Goal: Task Accomplishment & Management: Complete application form

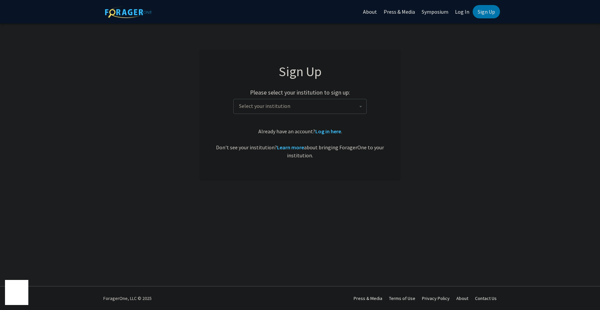
click at [314, 108] on span "Select your institution" at bounding box center [301, 106] width 130 height 14
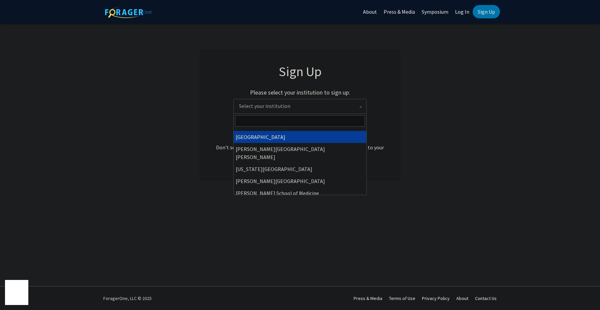
scroll to position [121, 0]
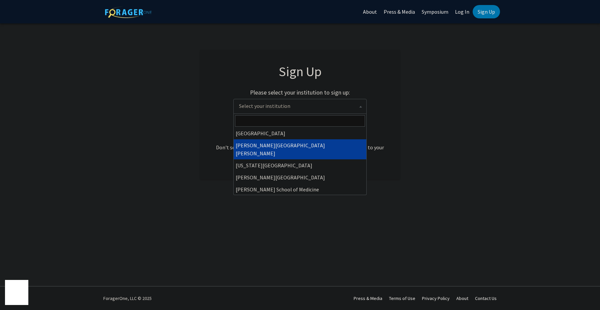
select select "1"
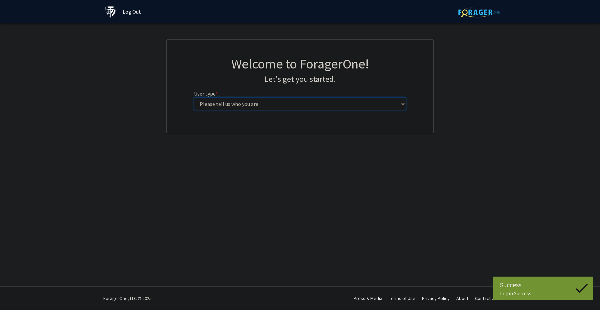
click at [312, 108] on select "Please tell us who you are Undergraduate Student Master's Student Doctoral Cand…" at bounding box center [300, 103] width 212 height 13
select select "2: masters"
click at [194, 97] on select "Please tell us who you are Undergraduate Student Master's Student Doctoral Cand…" at bounding box center [300, 103] width 212 height 13
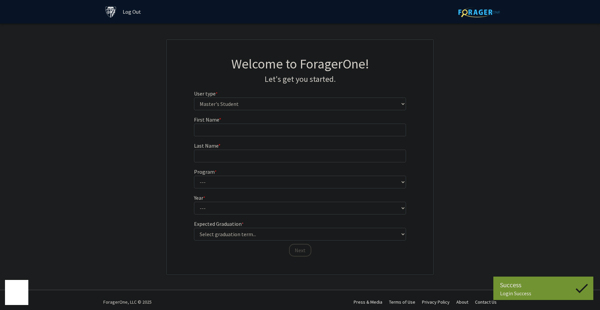
click at [305, 137] on form "First Name * required Last Name * required Program * required --- Anatomy Educa…" at bounding box center [300, 182] width 212 height 135
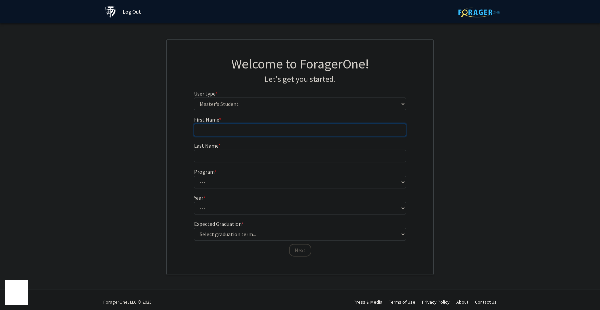
click at [305, 131] on input "First Name * required" at bounding box center [300, 129] width 212 height 13
type input "Minjung"
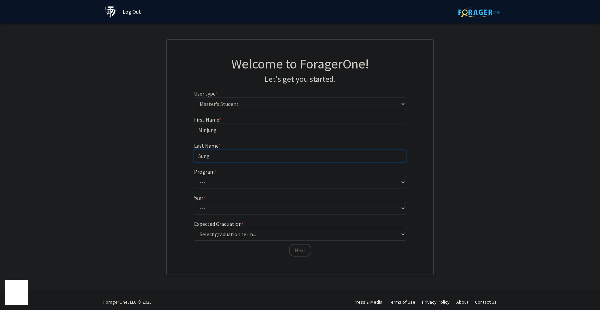
type input "Sung"
click at [279, 186] on select "--- Anatomy Education Applied and Computational Mathematics Applied Biomedical …" at bounding box center [300, 181] width 212 height 13
select select "15: 8"
click at [194, 175] on select "--- Anatomy Education Applied and Computational Mathematics Applied Biomedical …" at bounding box center [300, 181] width 212 height 13
click at [224, 201] on fg-select "Year * required --- First Year Second Year" at bounding box center [300, 203] width 212 height 21
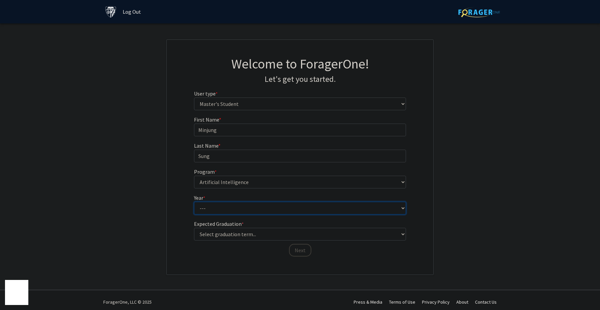
click at [224, 205] on select "--- First Year Second Year" at bounding box center [300, 207] width 212 height 13
select select "1: first_year"
click at [194, 201] on select "--- First Year Second Year" at bounding box center [300, 207] width 212 height 13
click at [224, 236] on select "Select graduation term... Spring 2025 Summer 2025 Fall 2025 Winter 2025 Spring …" at bounding box center [300, 233] width 212 height 13
select select "11: fall_2027"
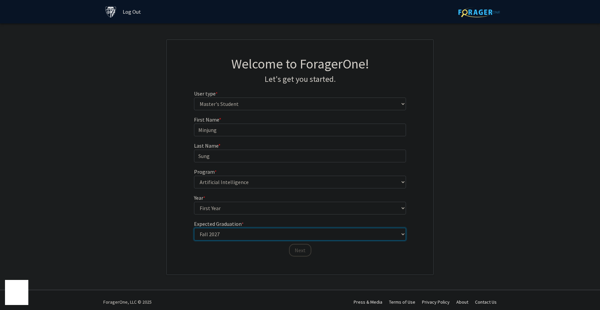
click at [194, 227] on select "Select graduation term... Spring 2025 Summer 2025 Fall 2025 Winter 2025 Spring …" at bounding box center [300, 233] width 212 height 13
click at [302, 251] on button "Next" at bounding box center [300, 249] width 22 height 13
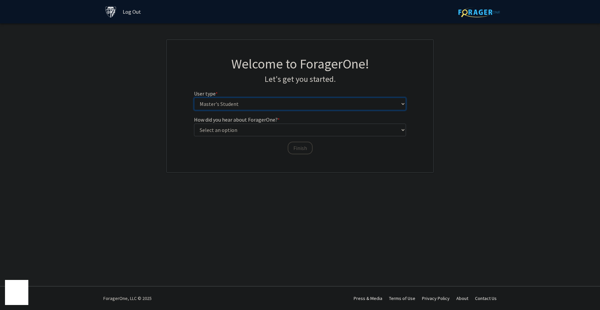
click at [278, 110] on select "Please tell us who you are Undergraduate Student Master's Student Doctoral Cand…" at bounding box center [300, 103] width 212 height 13
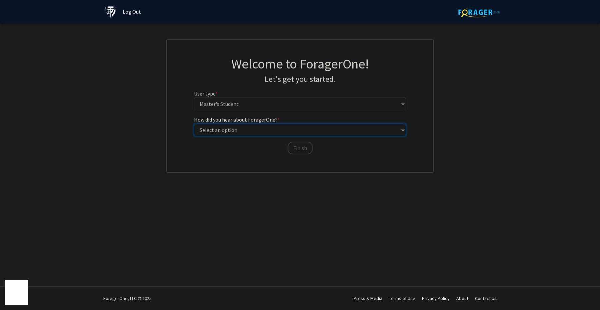
click at [247, 135] on select "Select an option Peer/student recommendation Faculty/staff recommendation Unive…" at bounding box center [300, 129] width 212 height 13
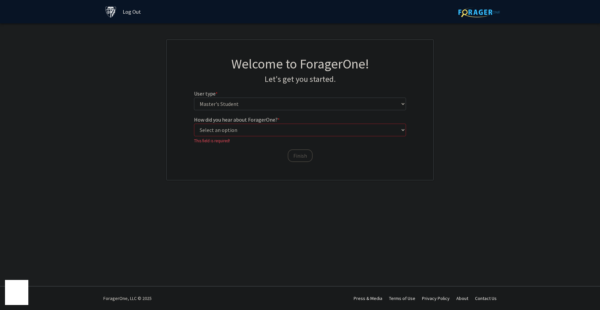
click at [301, 157] on div "Welcome to ForagerOne! Let's get you started. User type * required Please tell …" at bounding box center [300, 110] width 267 height 140
click at [278, 128] on select "Select an option Peer/student recommendation Faculty/staff recommendation Unive…" at bounding box center [300, 129] width 212 height 13
select select "1: peer_recommendation"
click at [194, 123] on select "Select an option Peer/student recommendation Faculty/staff recommendation Unive…" at bounding box center [300, 129] width 212 height 13
click at [295, 150] on button "Finish" at bounding box center [300, 147] width 25 height 13
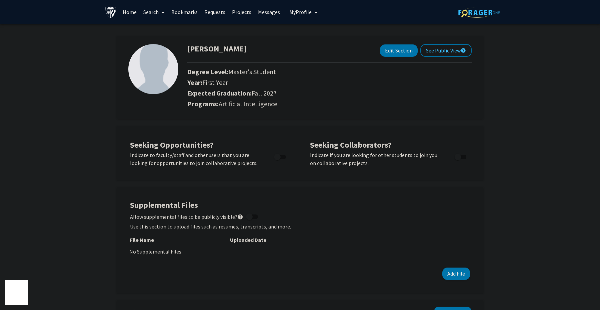
click at [121, 8] on link "Home" at bounding box center [129, 11] width 21 height 23
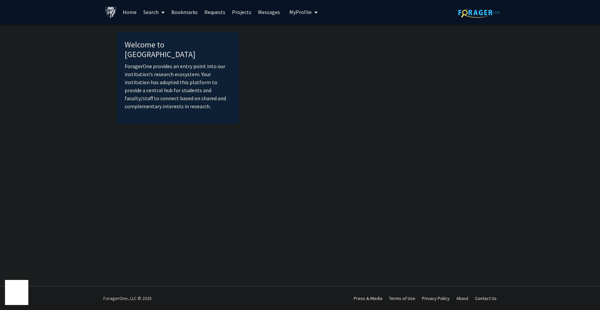
click at [235, 9] on link "Projects" at bounding box center [242, 11] width 26 height 23
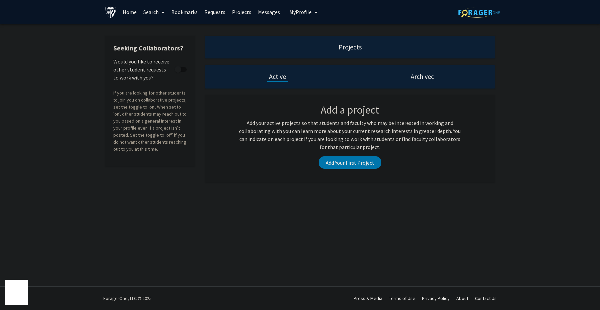
click at [154, 13] on link "Search" at bounding box center [154, 11] width 28 height 23
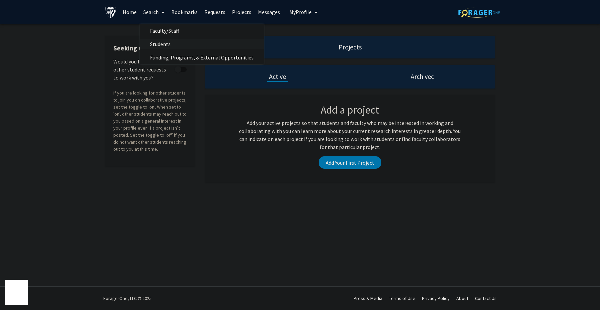
click at [162, 43] on span "Students" at bounding box center [160, 43] width 41 height 13
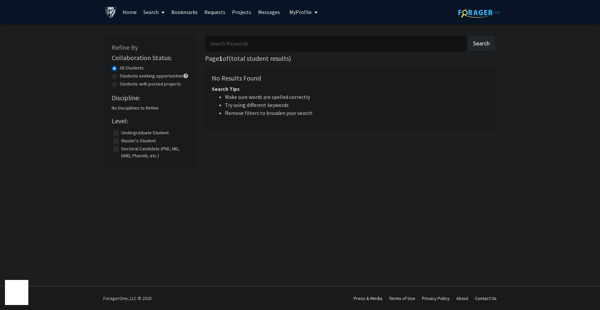
click at [188, 14] on link "Bookmarks" at bounding box center [184, 11] width 33 height 23
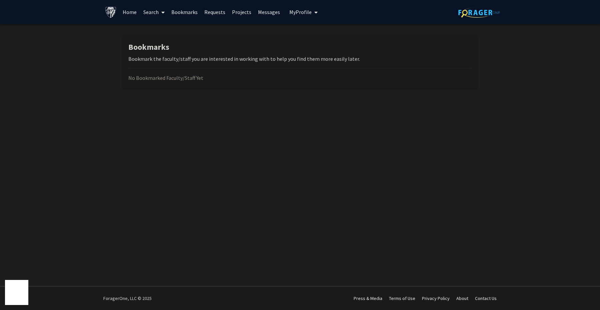
click at [206, 10] on link "Requests" at bounding box center [215, 11] width 28 height 23
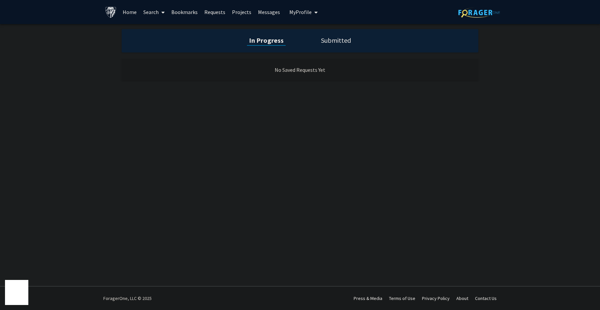
click at [186, 12] on link "Bookmarks" at bounding box center [184, 11] width 33 height 23
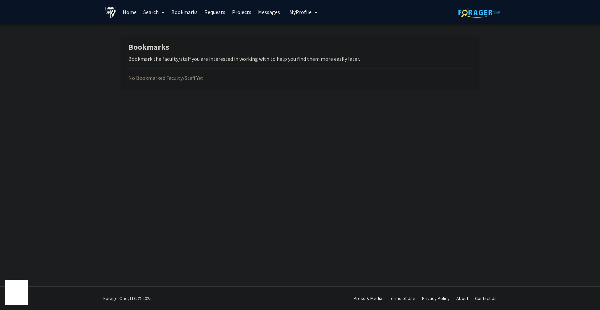
click at [233, 9] on link "Projects" at bounding box center [242, 11] width 26 height 23
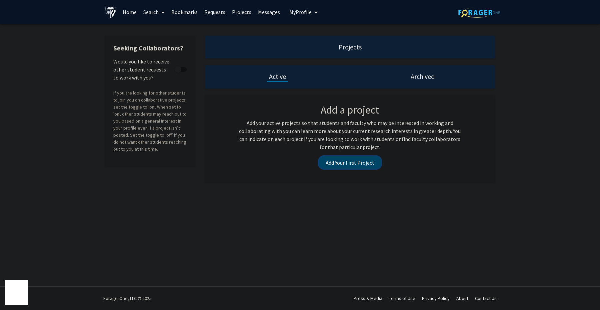
click at [333, 164] on button "Add Your First Project" at bounding box center [350, 162] width 62 height 12
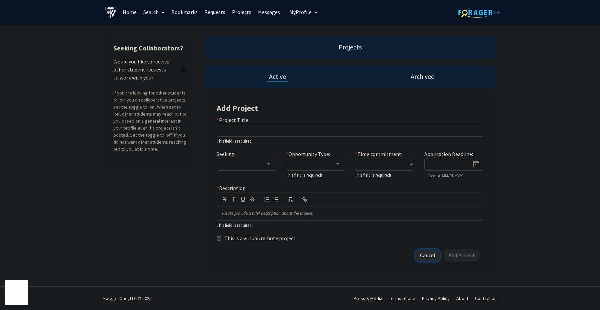
click at [431, 256] on button "Cancel" at bounding box center [427, 255] width 25 height 12
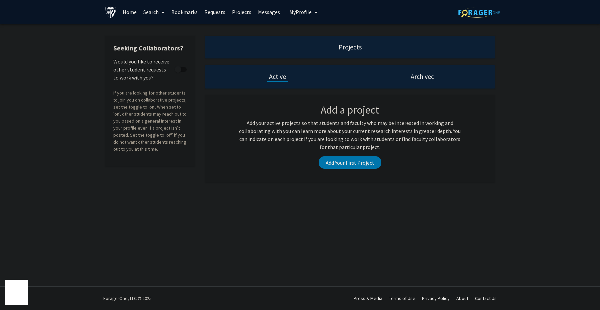
click at [270, 10] on link "Messages" at bounding box center [269, 11] width 29 height 23
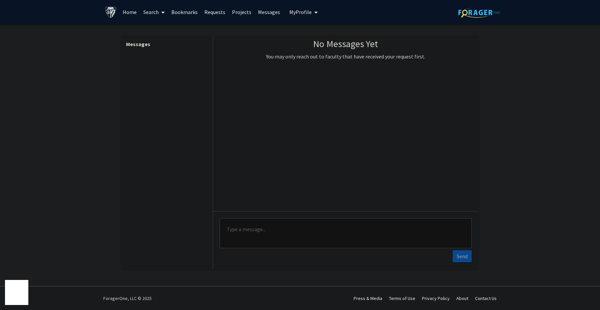
click at [287, 13] on button "My Profile" at bounding box center [303, 12] width 32 height 24
click at [307, 50] on link "Account Settings" at bounding box center [324, 52] width 60 height 8
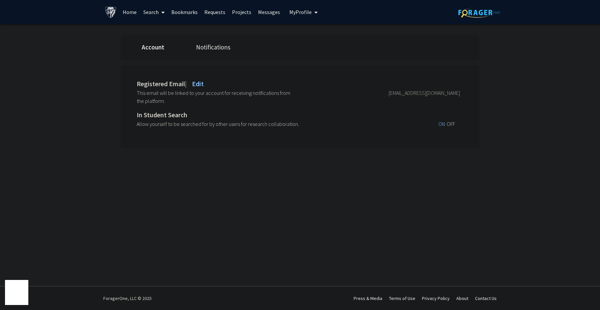
click at [217, 47] on link "Notifications" at bounding box center [213, 47] width 34 height 8
click at [465, 132] on div "Announcement Notifications Receive an email notification when your university a…" at bounding box center [305, 109] width 367 height 89
click at [451, 124] on span "OFF" at bounding box center [451, 123] width 8 height 7
click at [193, 10] on link "Bookmarks" at bounding box center [184, 11] width 33 height 23
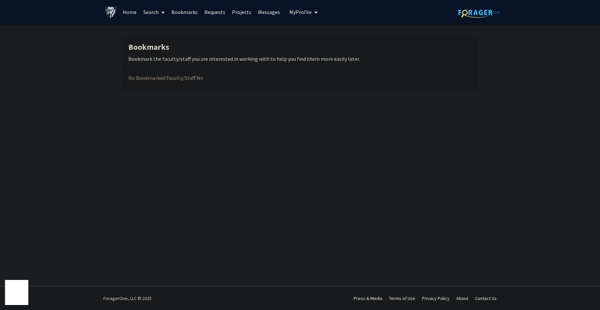
click at [221, 7] on link "Requests" at bounding box center [215, 11] width 28 height 23
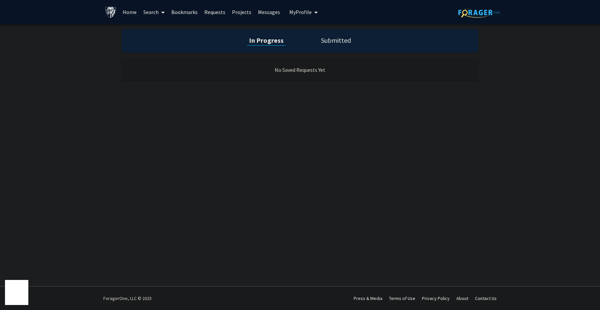
click at [236, 12] on link "Projects" at bounding box center [242, 11] width 26 height 23
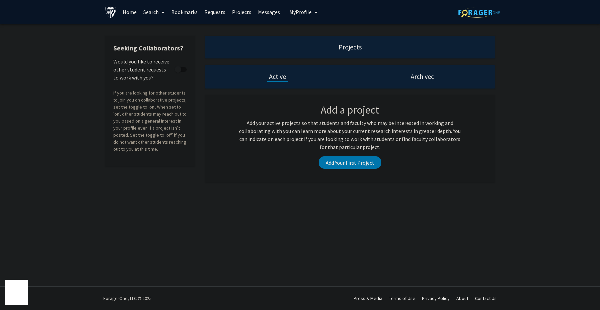
click at [268, 12] on link "Messages" at bounding box center [269, 11] width 29 height 23
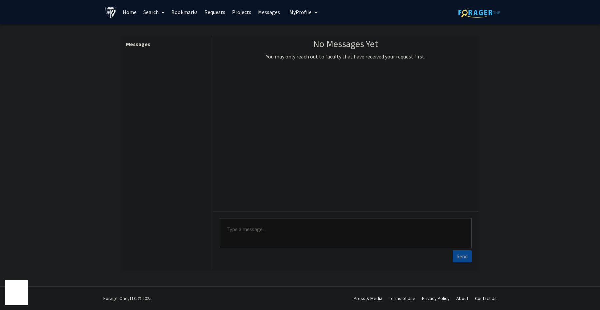
click at [295, 15] on button "My Profile" at bounding box center [303, 12] width 32 height 24
click at [303, 49] on link "Account Settings" at bounding box center [324, 52] width 60 height 8
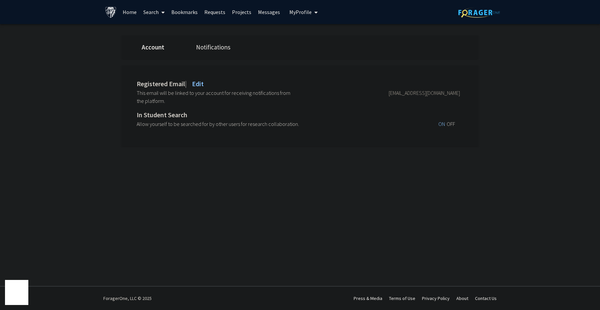
click at [215, 35] on div "Account Notifications Registered Email | Edit This email will be linked to your…" at bounding box center [300, 92] width 357 height 137
click at [213, 41] on div "Account Notifications" at bounding box center [300, 47] width 367 height 23
click at [207, 47] on link "Notifications" at bounding box center [213, 47] width 34 height 8
click at [138, 6] on link "Home" at bounding box center [129, 11] width 21 height 23
